Goal: Information Seeking & Learning: Understand process/instructions

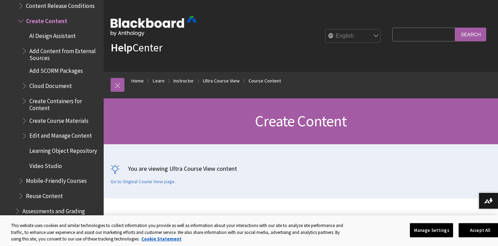
click at [81, 47] on span "Add Content from External Sources" at bounding box center [63, 53] width 69 height 16
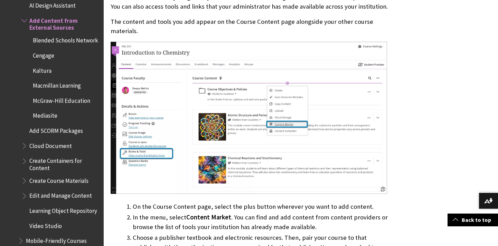
scroll to position [258, 0]
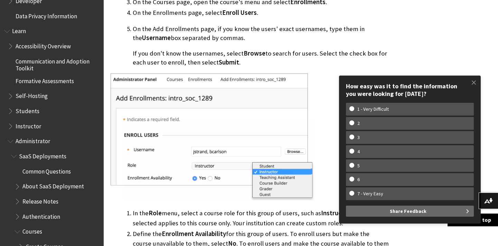
scroll to position [567, 0]
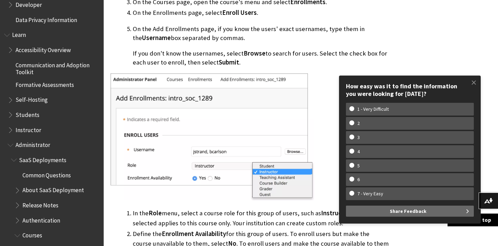
click at [35, 129] on span "Instructor" at bounding box center [29, 128] width 26 height 9
click at [12, 130] on span "Book outline for Blackboard Learn Help" at bounding box center [11, 128] width 7 height 9
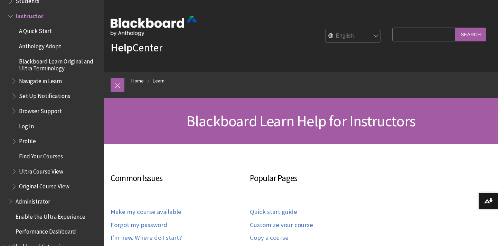
click at [12, 16] on span "Book outline for Blackboard Learn Help" at bounding box center [11, 14] width 7 height 9
